Goal: Find specific page/section: Find specific page/section

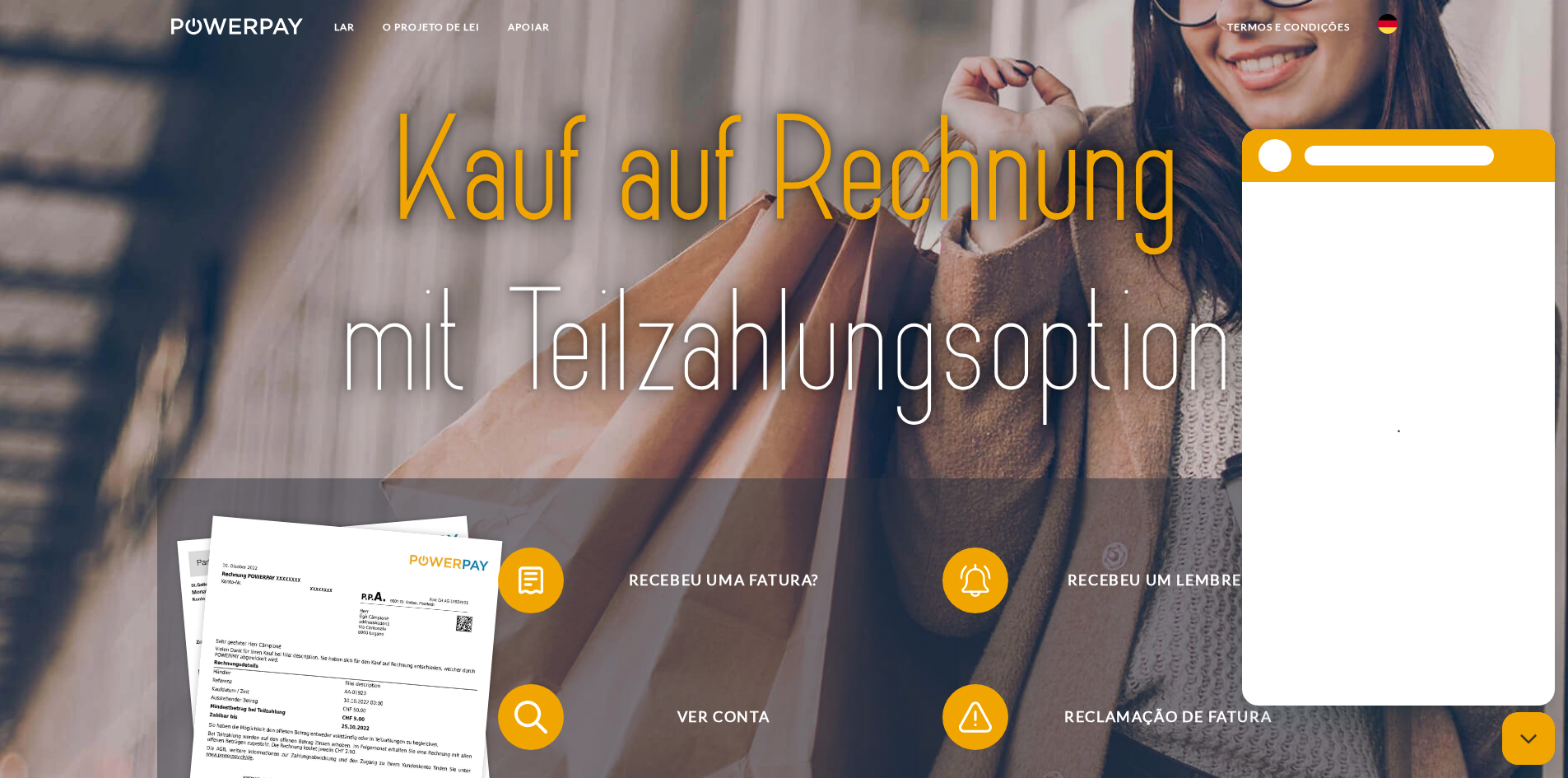
scroll to position [82, 0]
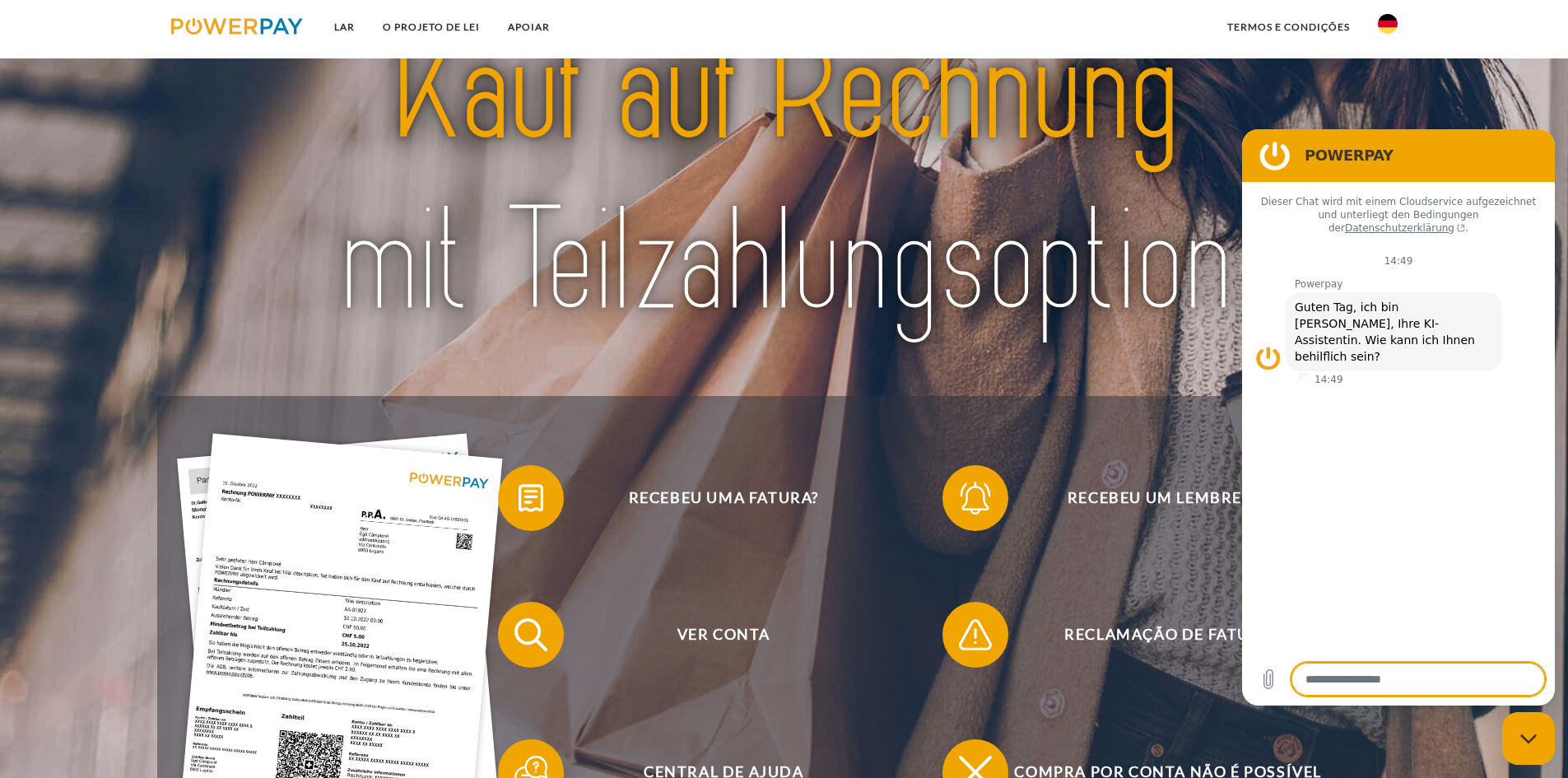
click at [1518, 751] on div "Abrir janela de mensagens" at bounding box center [1529, 739] width 49 height 49
type textarea "*"
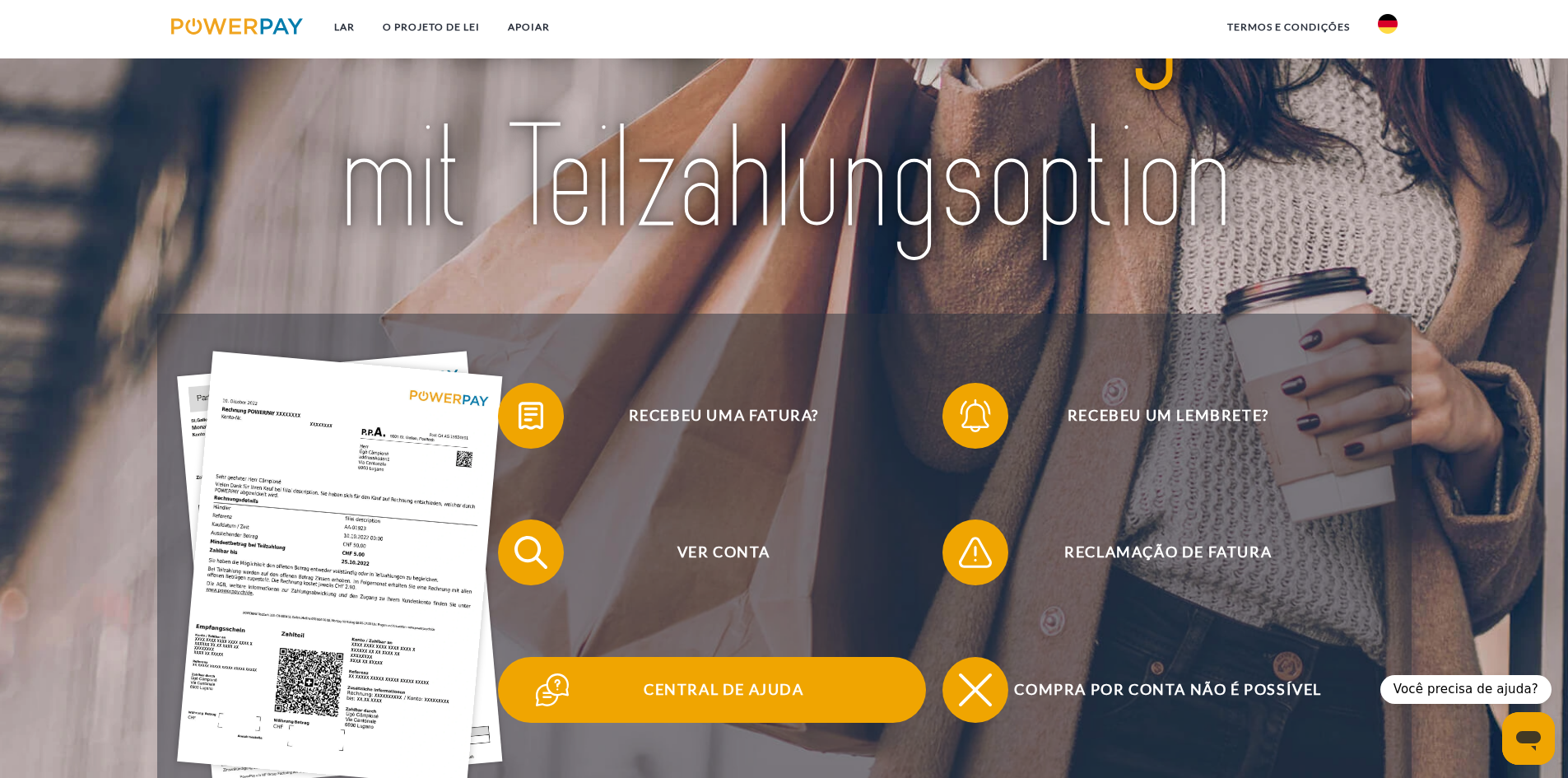
scroll to position [411, 0]
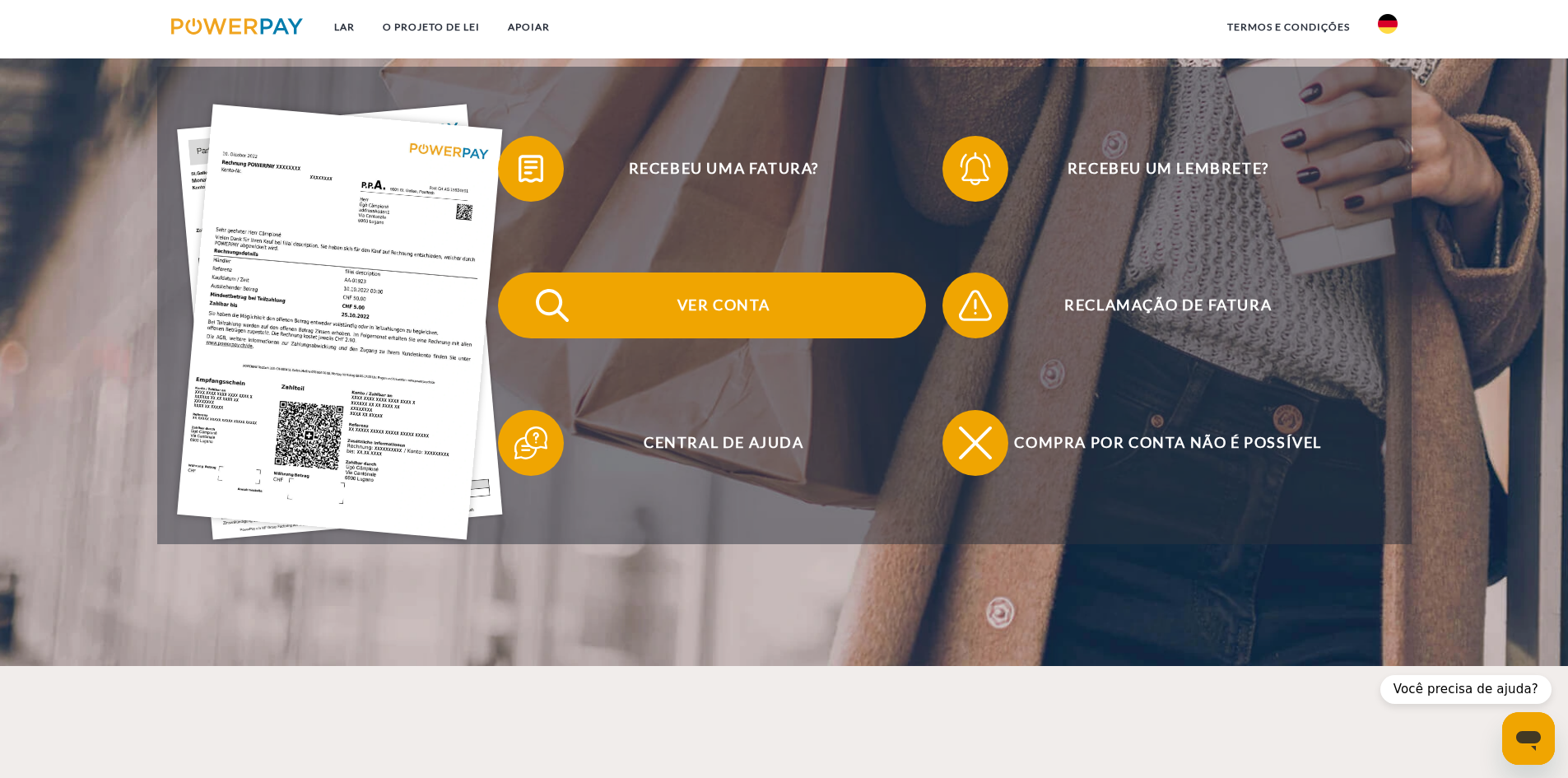
click at [631, 291] on span "Ver conta" at bounding box center [723, 305] width 403 height 66
click at [684, 308] on span "Ver conta" at bounding box center [723, 305] width 403 height 66
